Goal: Transaction & Acquisition: Purchase product/service

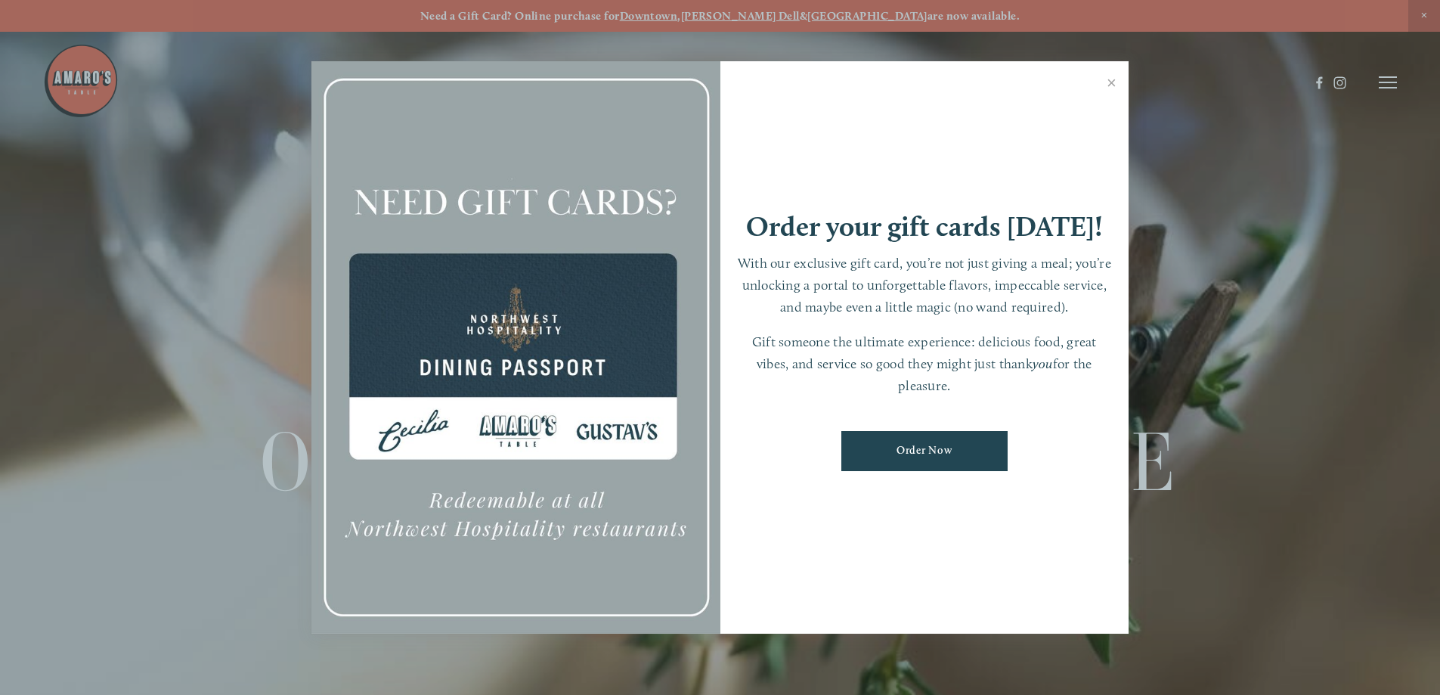
scroll to position [32, 0]
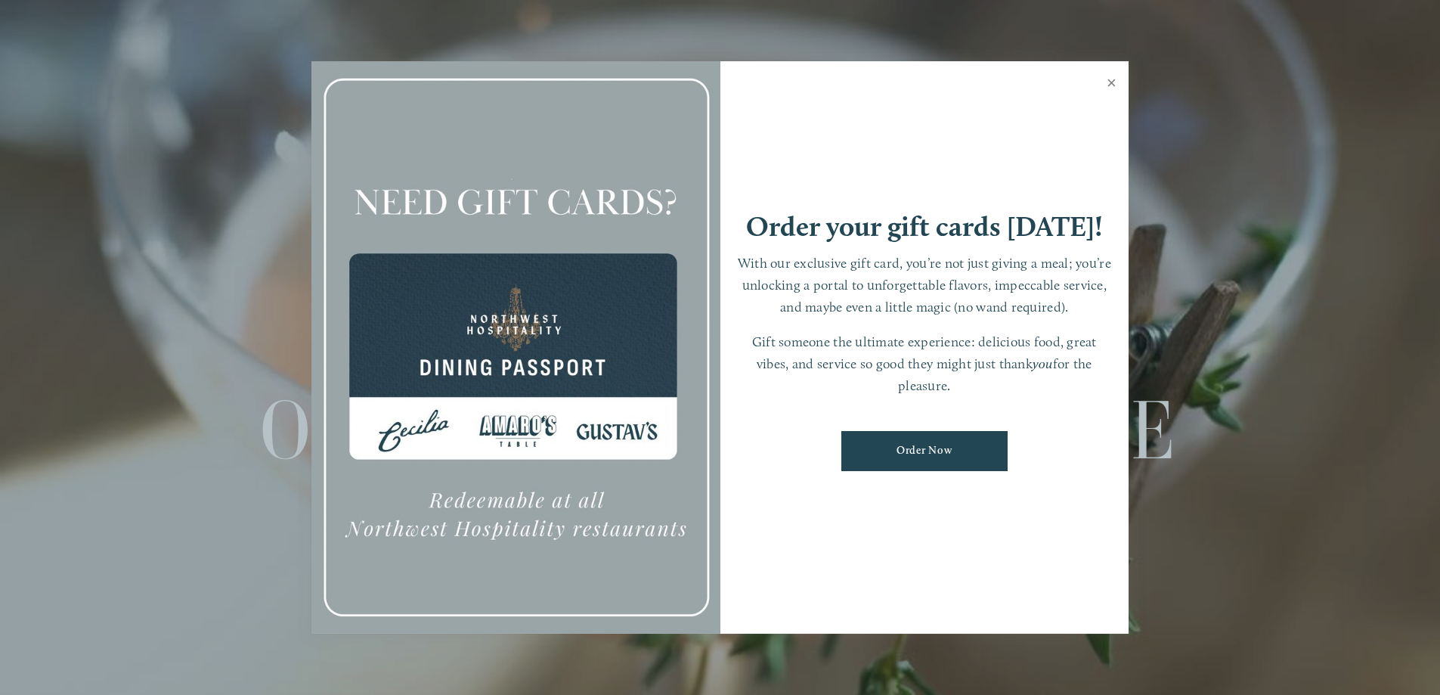
click at [1113, 84] on link "Close" at bounding box center [1111, 84] width 29 height 42
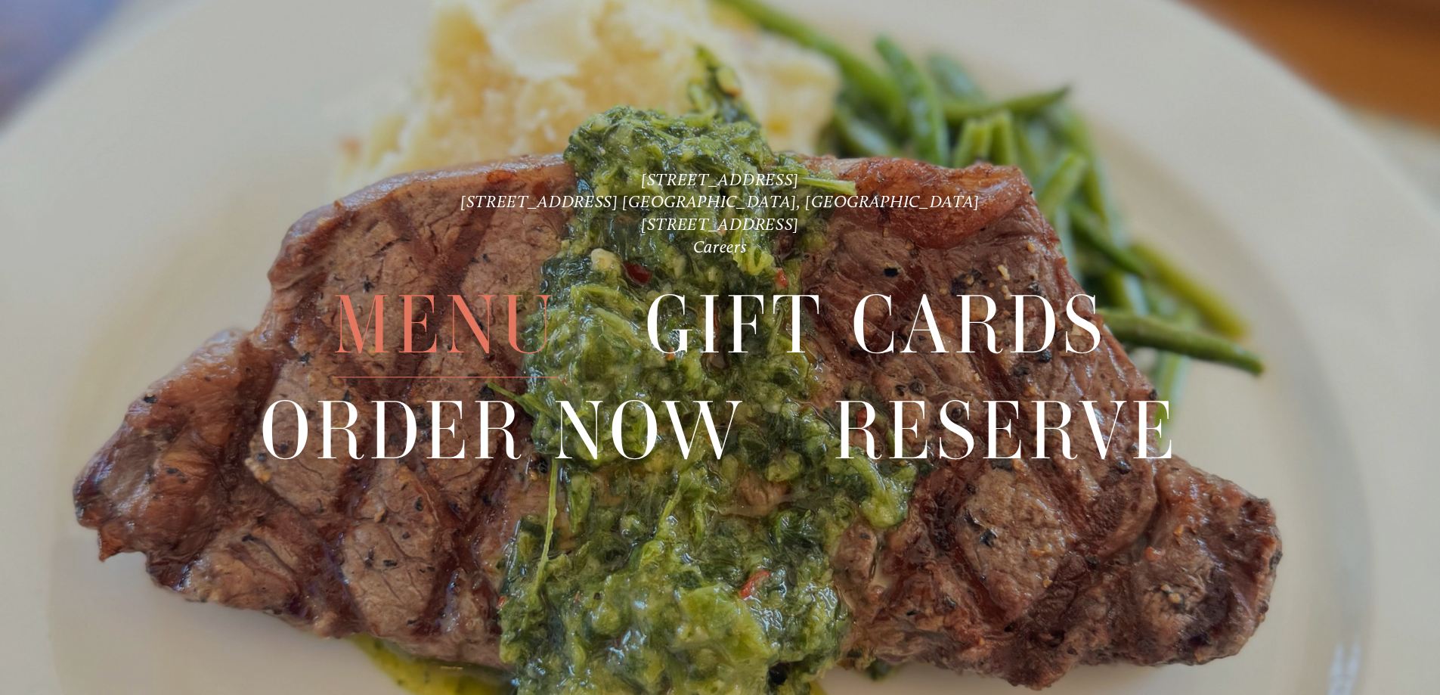
click at [473, 328] on span "Menu" at bounding box center [445, 326] width 225 height 104
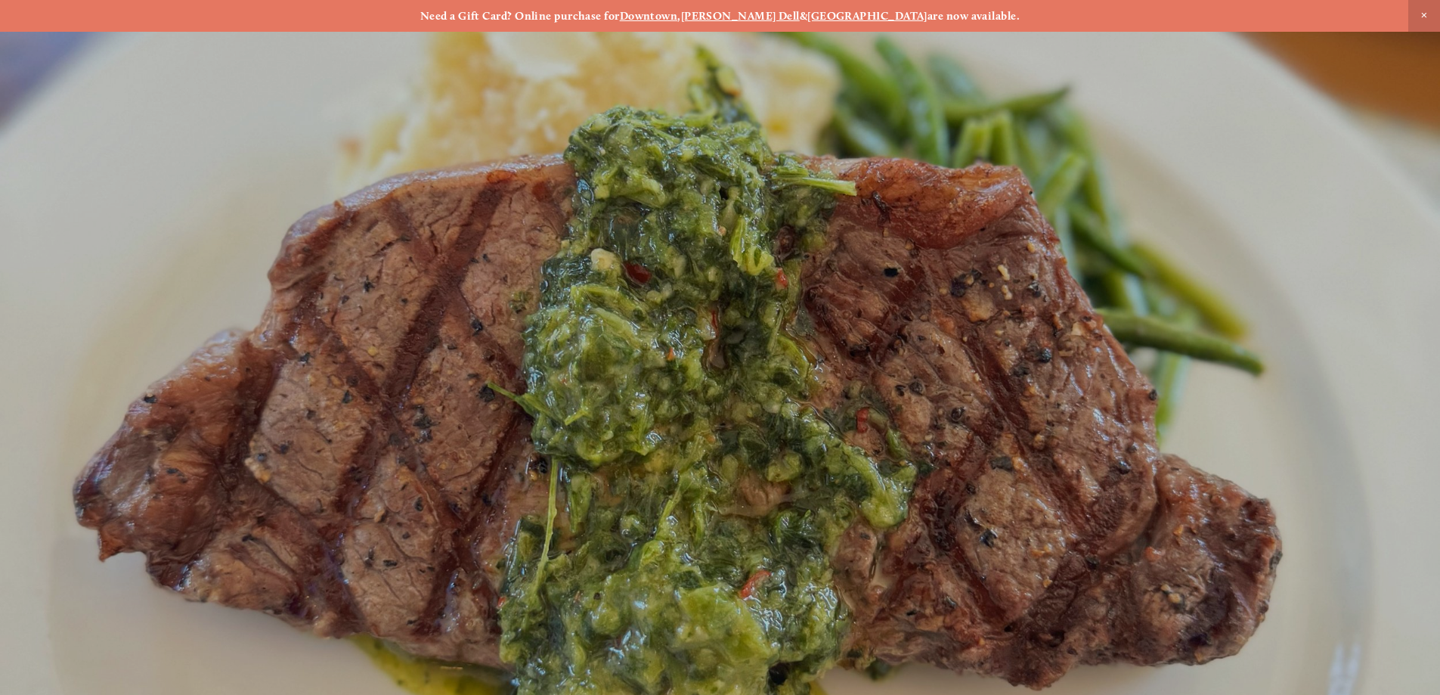
scroll to position [32, 0]
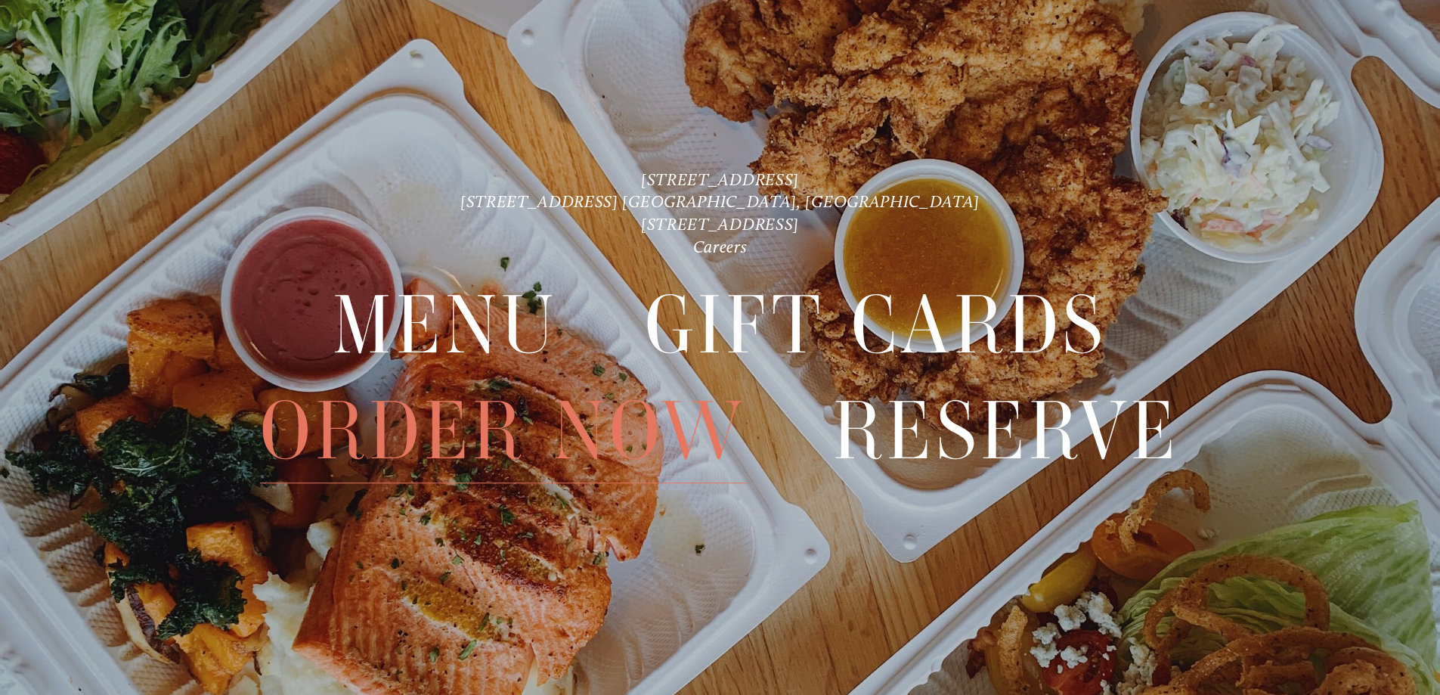
click at [564, 416] on span "Order Now" at bounding box center [503, 431] width 486 height 104
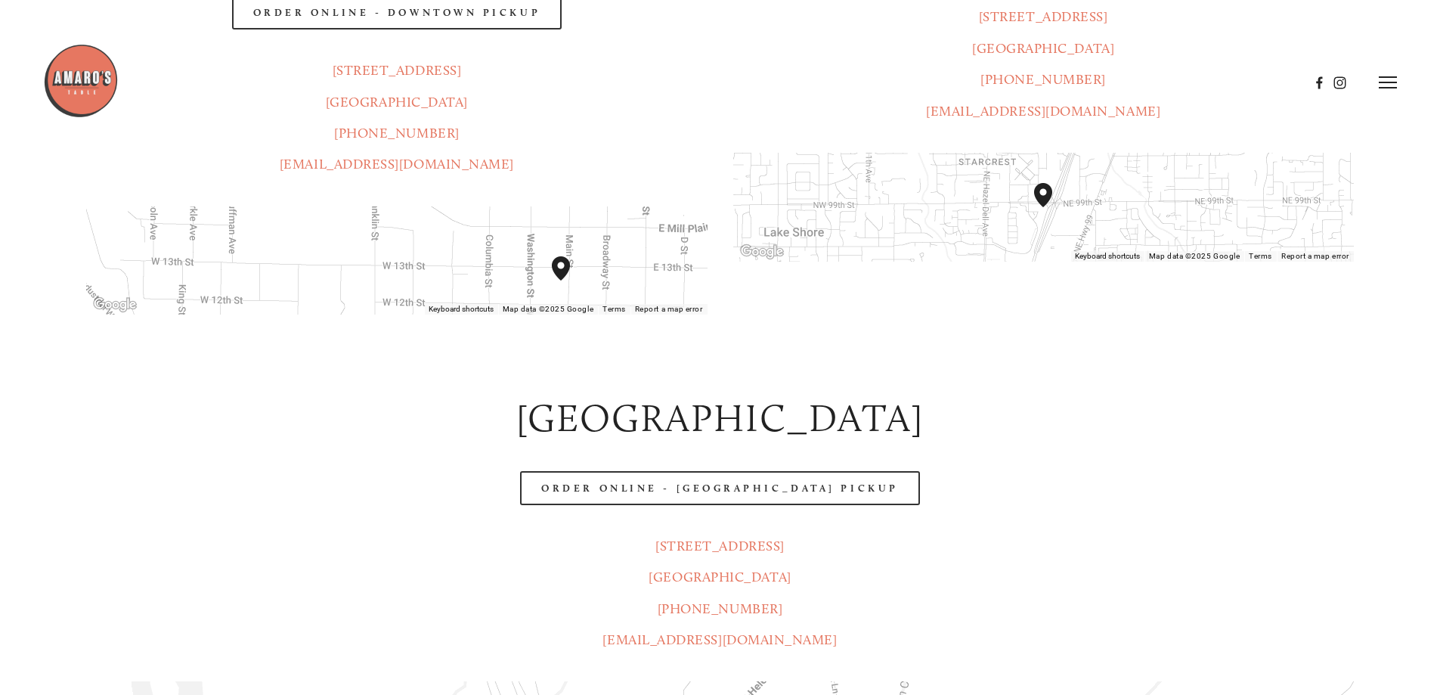
scroll to position [302, 0]
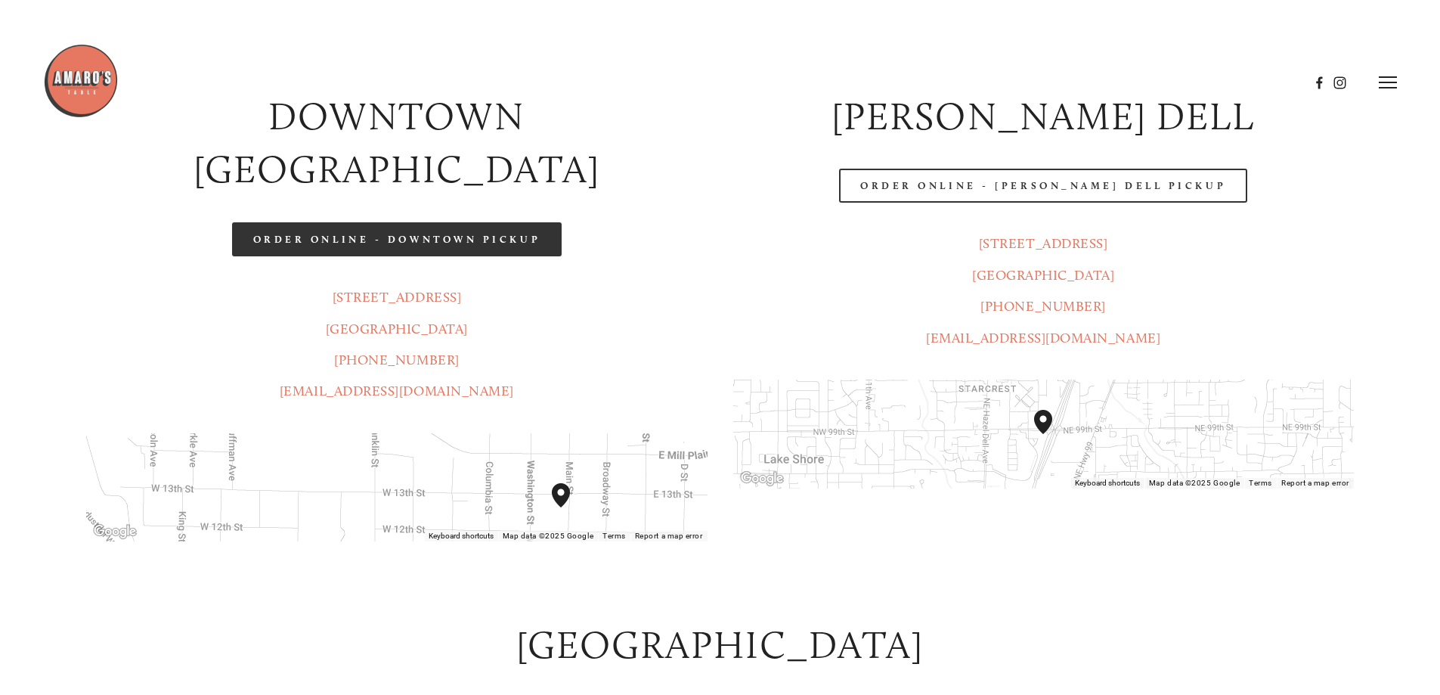
click at [358, 222] on link "Order Online - Downtown pickup" at bounding box center [397, 239] width 330 height 34
